Goal: Task Accomplishment & Management: Manage account settings

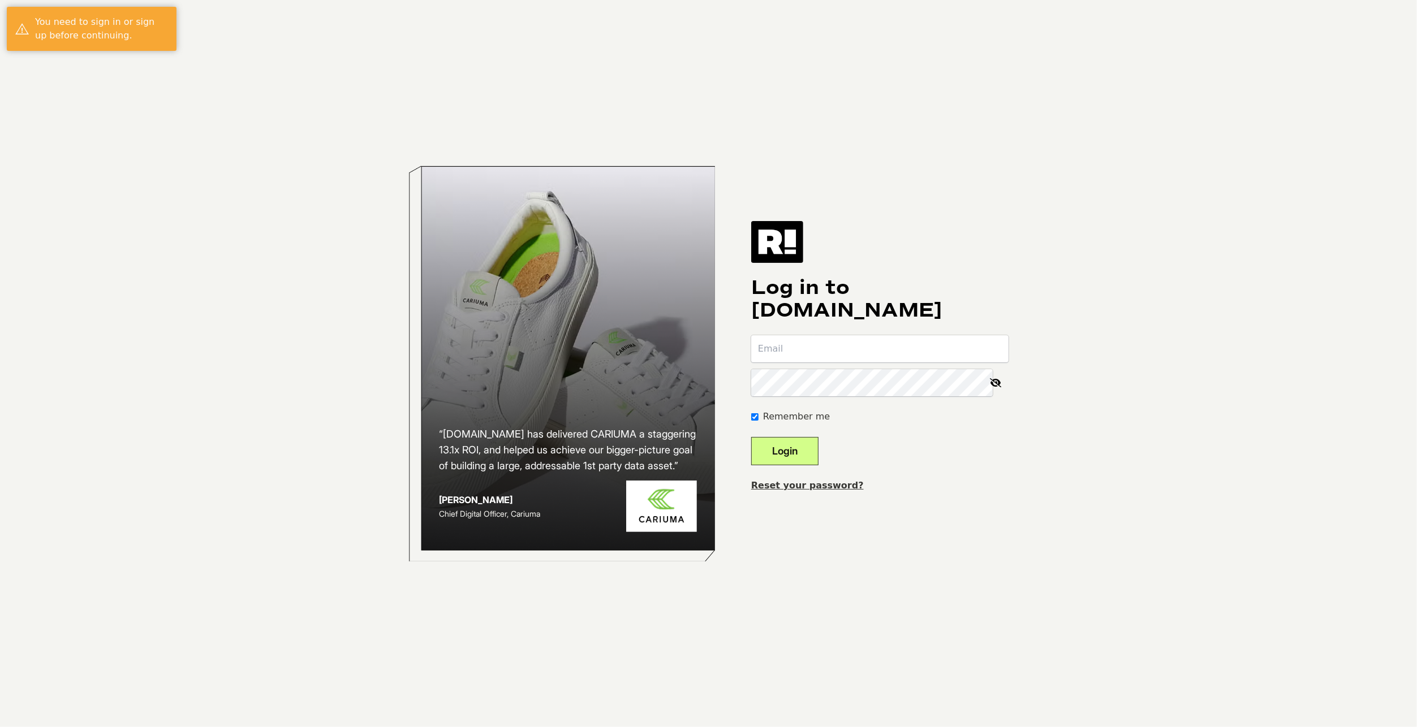
click at [826, 347] on input "email" at bounding box center [879, 348] width 257 height 27
type input "[EMAIL_ADDRESS][DOMAIN_NAME]"
click at [795, 455] on button "Login" at bounding box center [784, 451] width 67 height 28
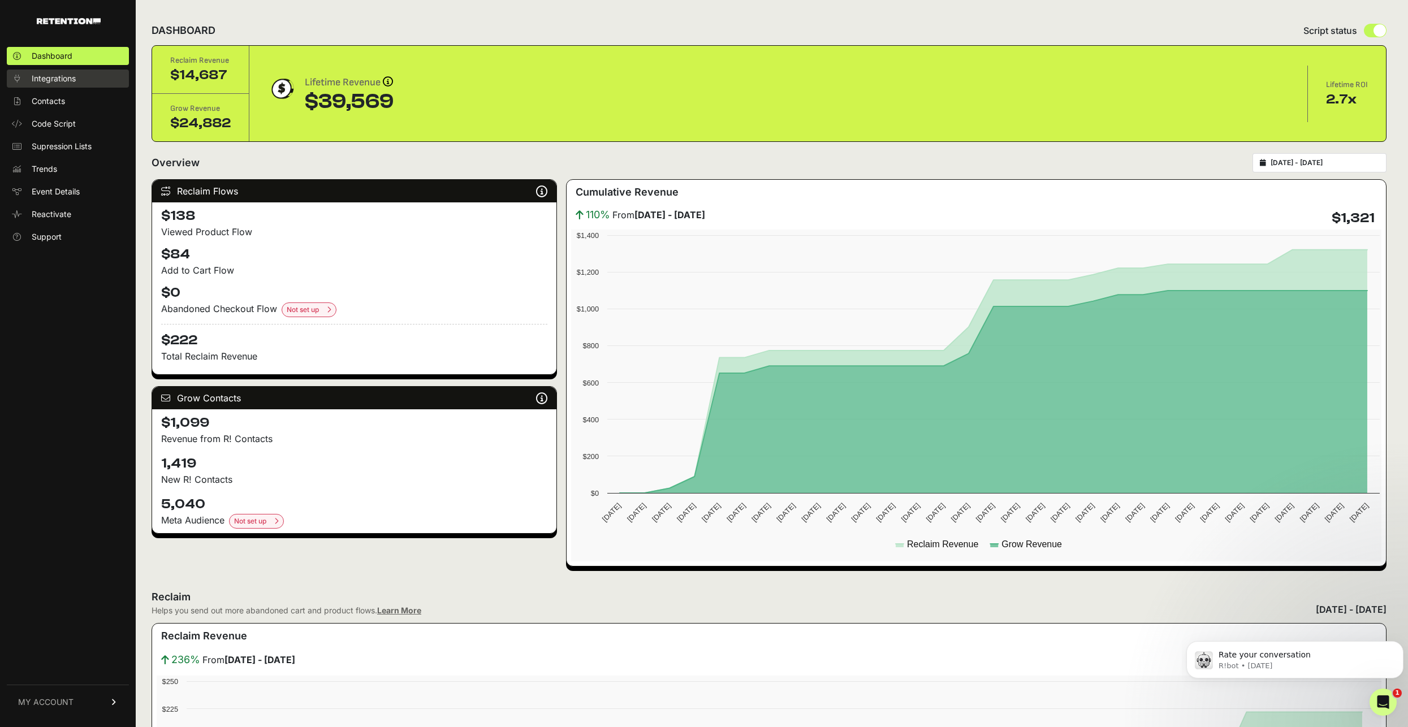
click at [46, 80] on span "Integrations" at bounding box center [54, 78] width 44 height 11
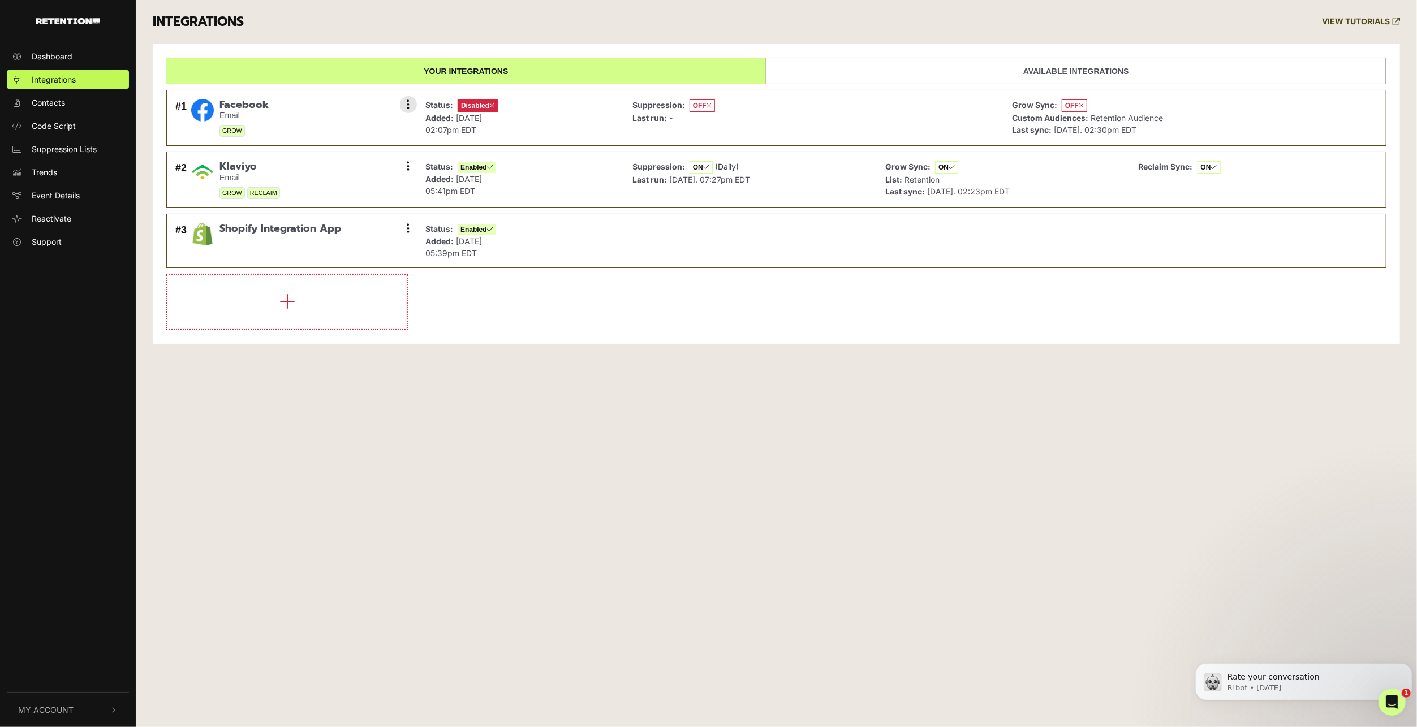
click at [583, 109] on div "Status: Disabled Added: [DATE] 02:07pm EDT" at bounding box center [520, 118] width 201 height 44
click at [411, 103] on button at bounding box center [408, 104] width 17 height 17
click at [361, 152] on link "Enable" at bounding box center [339, 155] width 107 height 25
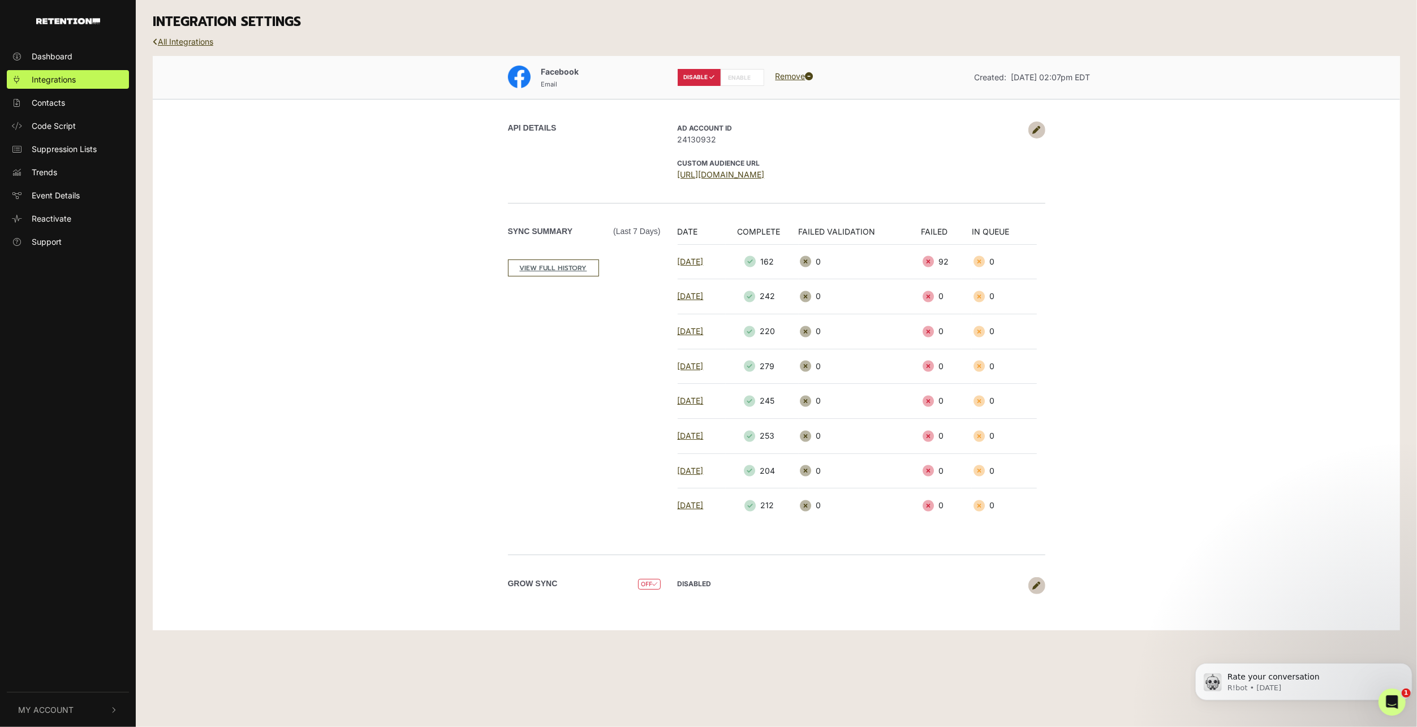
click at [751, 74] on label "ENABLE" at bounding box center [742, 77] width 44 height 17
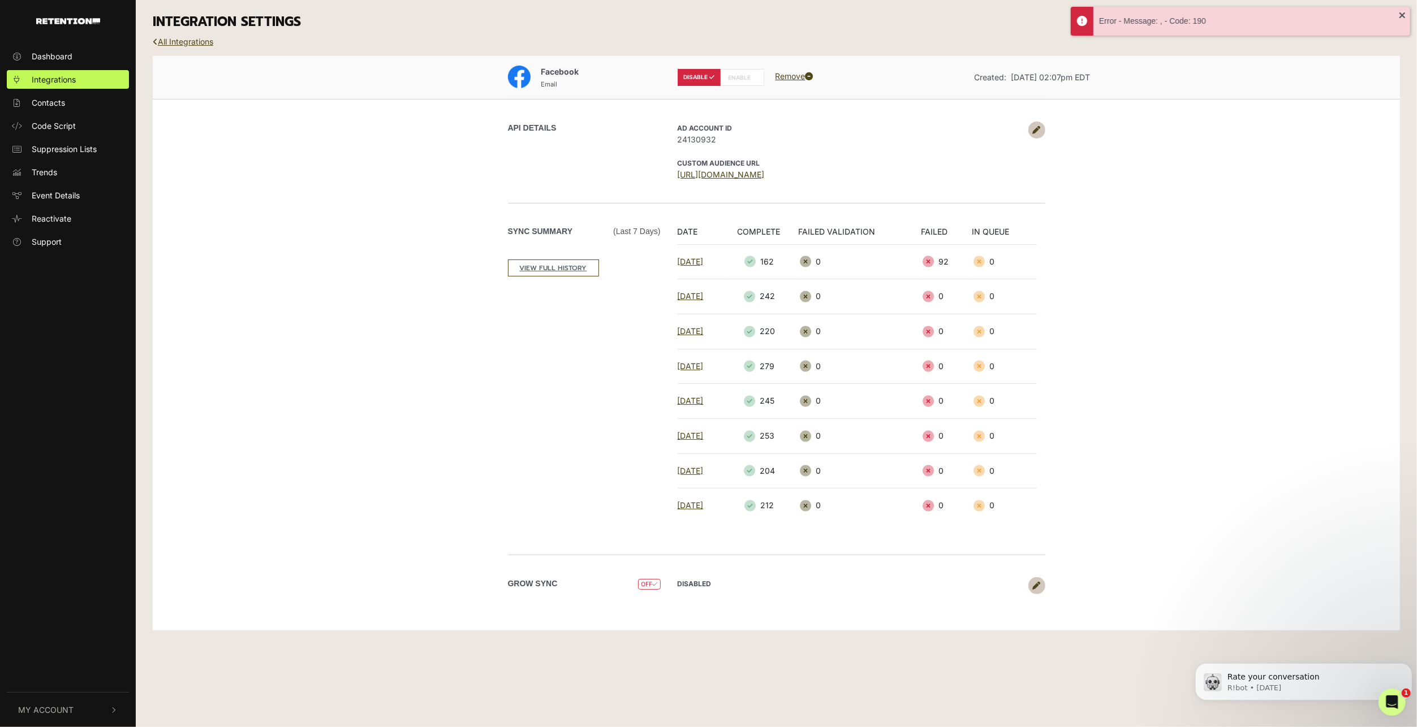
click at [736, 77] on label "ENABLE" at bounding box center [742, 77] width 44 height 17
click at [1037, 128] on icon at bounding box center [1037, 130] width 8 height 8
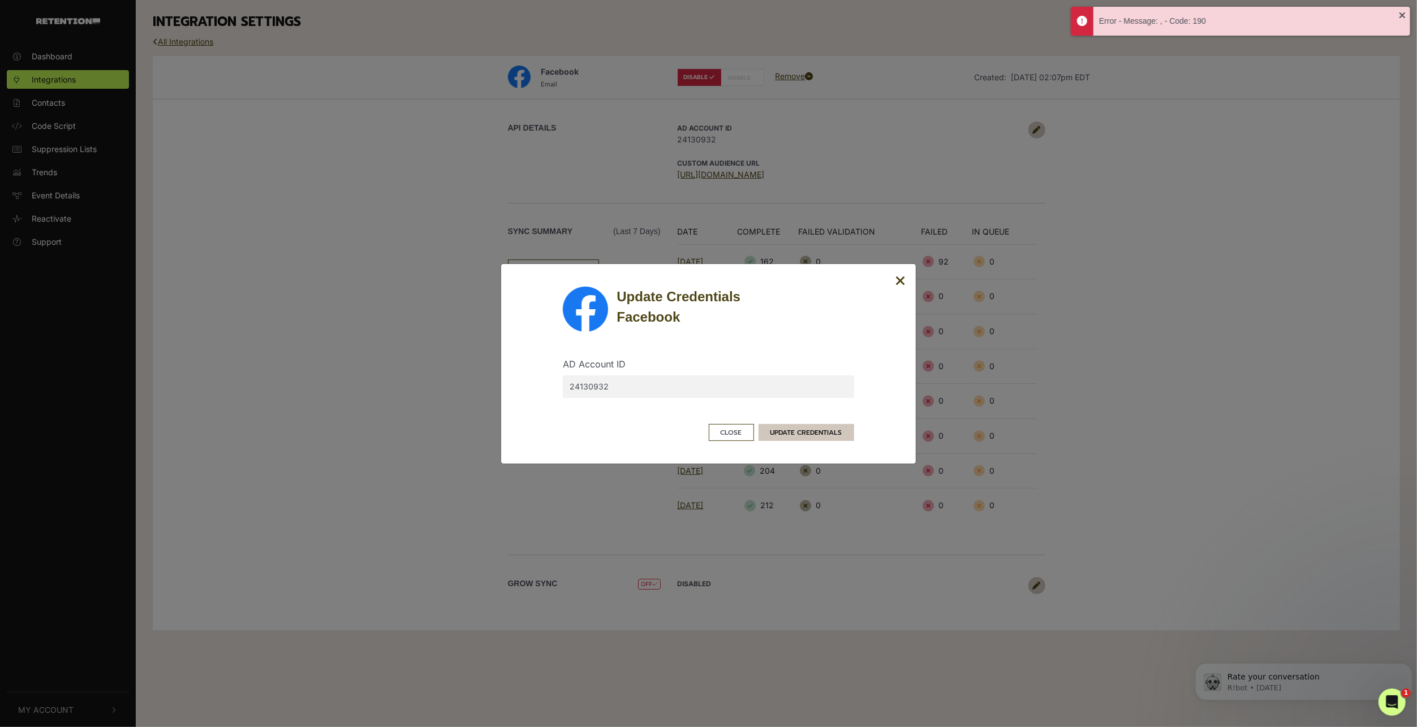
click at [784, 430] on button "UPDATE CREDENTIALS" at bounding box center [806, 432] width 96 height 17
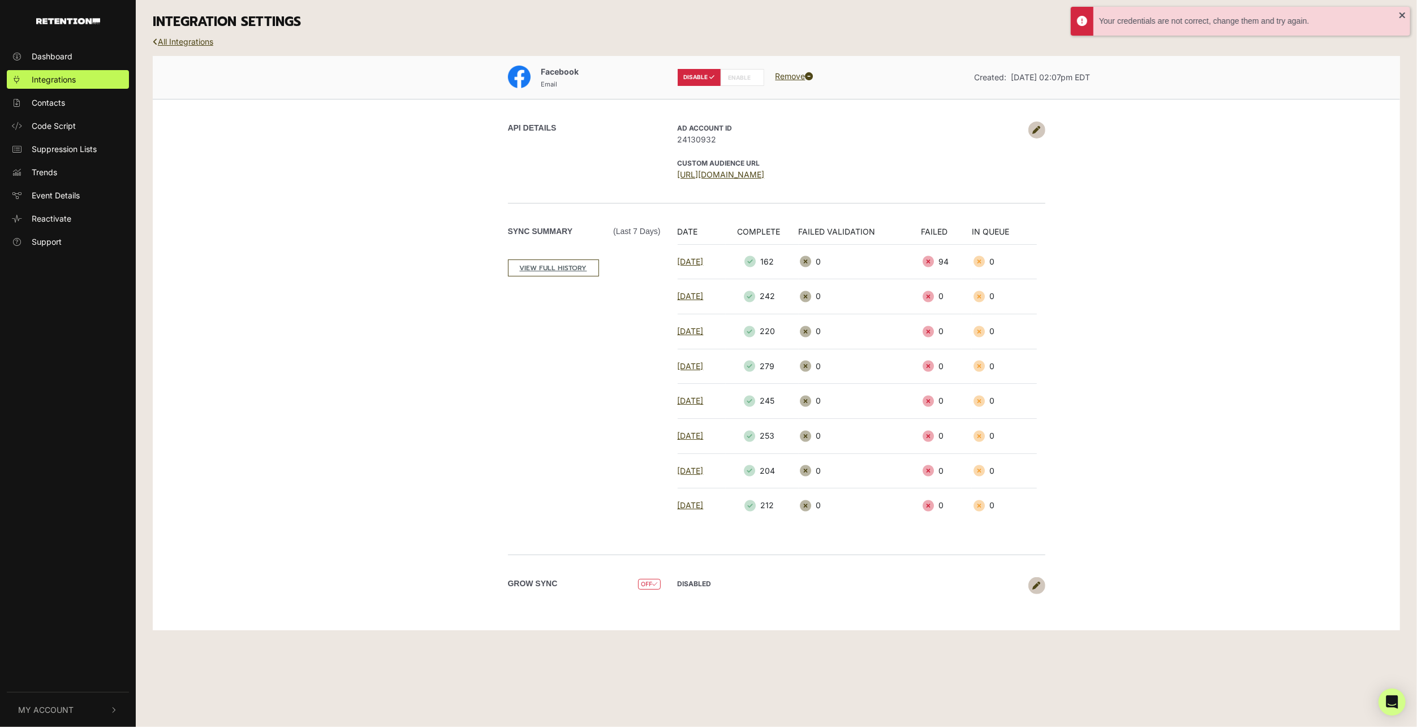
click at [735, 80] on label "ENABLE" at bounding box center [742, 77] width 44 height 17
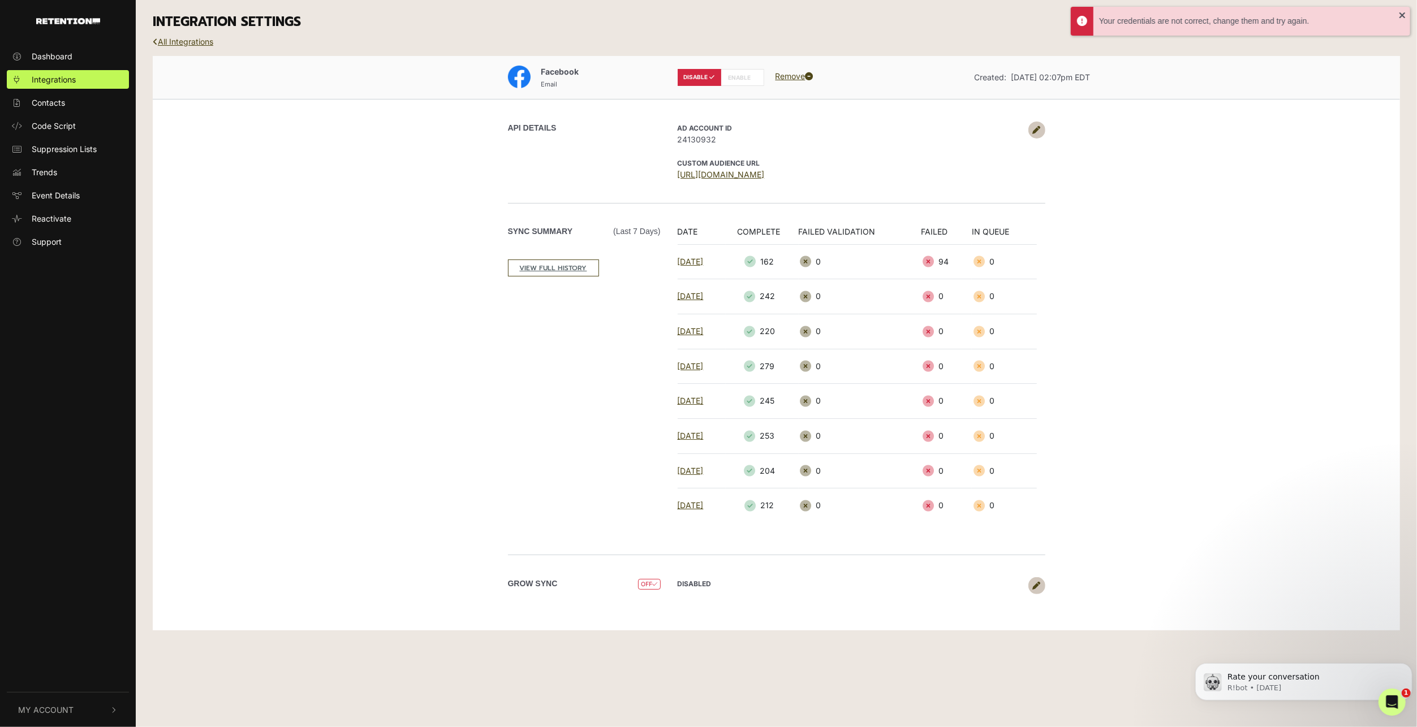
radio input "false"
radio input "true"
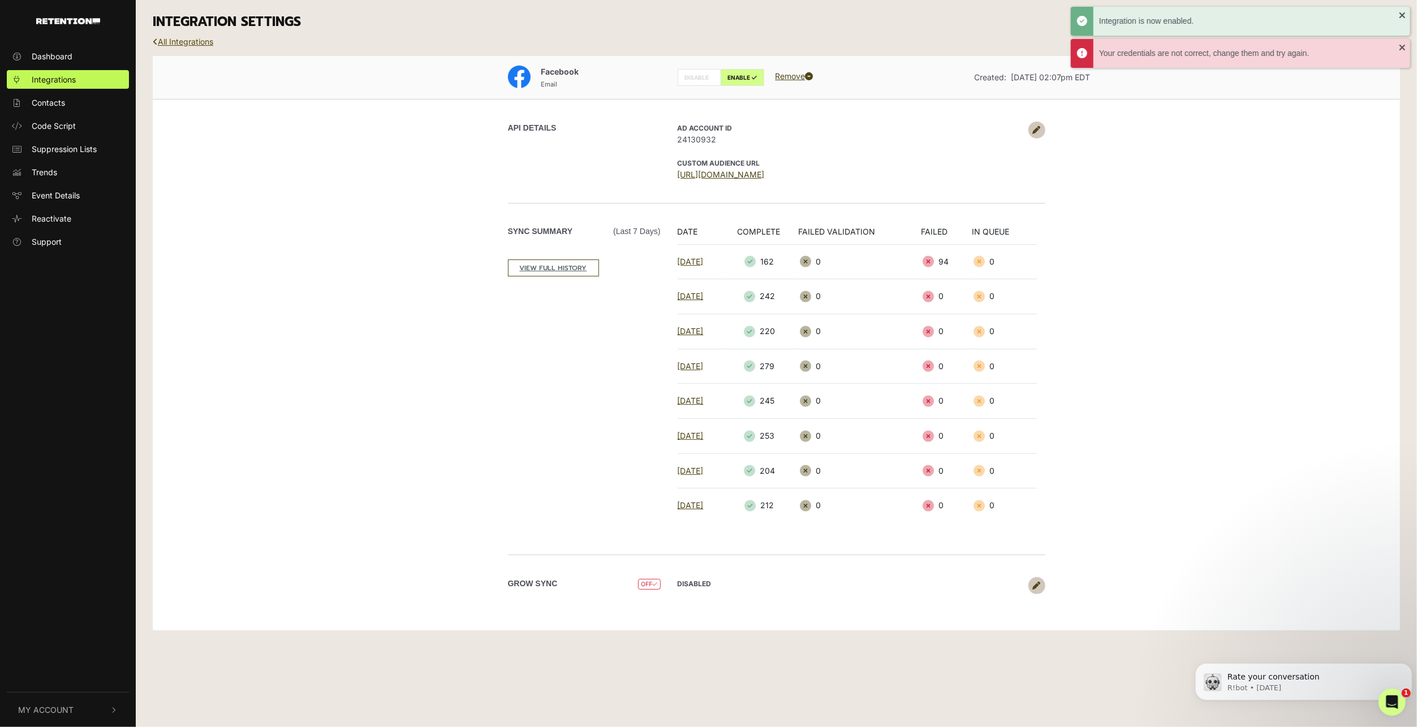
click at [176, 38] on link "All Integrations" at bounding box center [183, 42] width 61 height 10
